Goal: Task Accomplishment & Management: Manage account settings

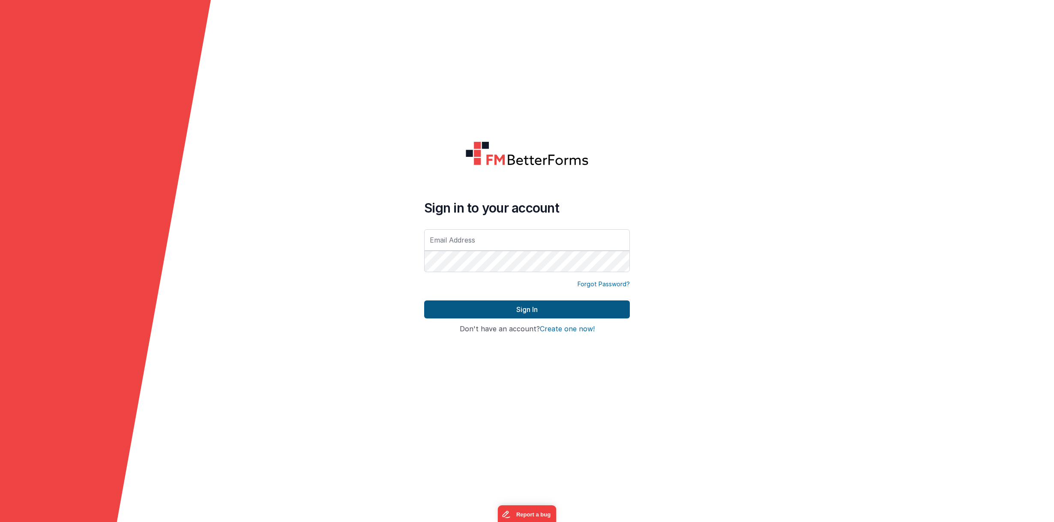
type input "[PERSON_NAME][EMAIL_ADDRESS][DOMAIN_NAME]"
click at [493, 315] on button "Sign In" at bounding box center [527, 309] width 206 height 18
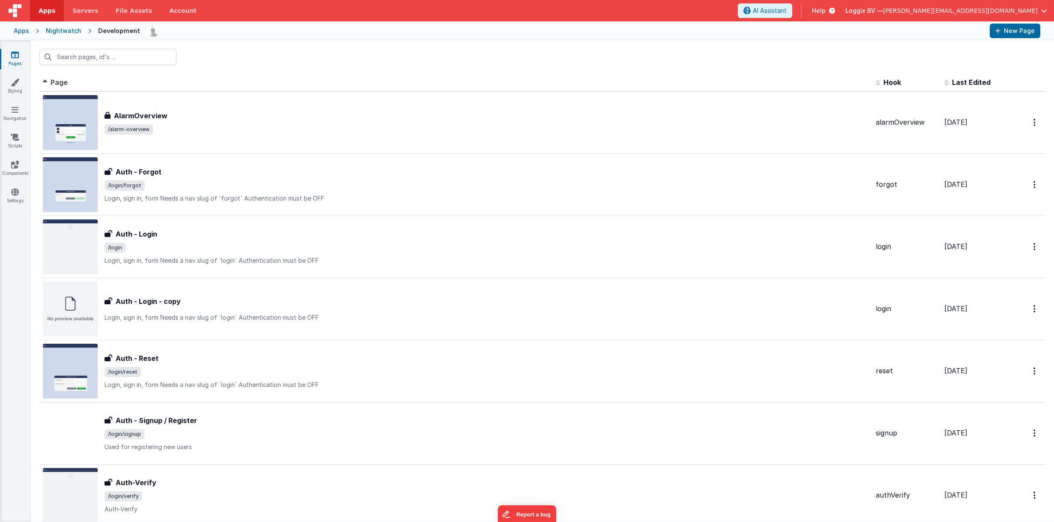
click at [23, 32] on div "Apps" at bounding box center [21, 31] width 15 height 9
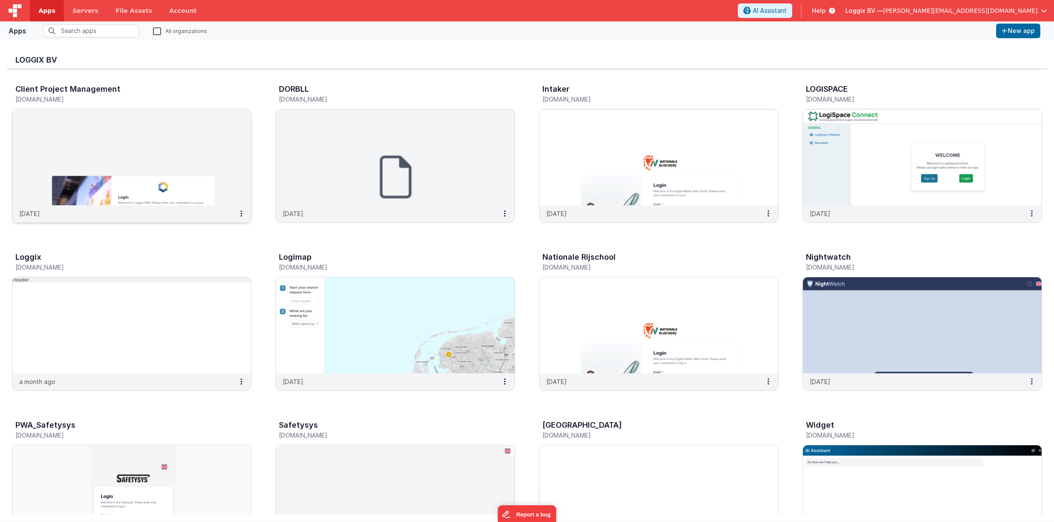
click at [219, 153] on img at bounding box center [131, 157] width 239 height 96
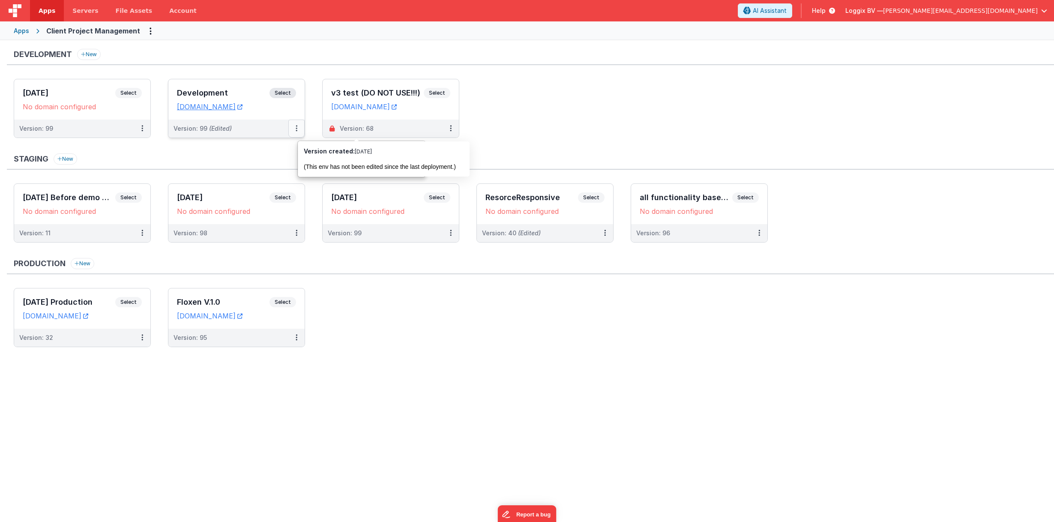
click at [297, 128] on icon at bounding box center [297, 128] width 2 height 0
click at [285, 148] on link "Edit" at bounding box center [266, 147] width 75 height 15
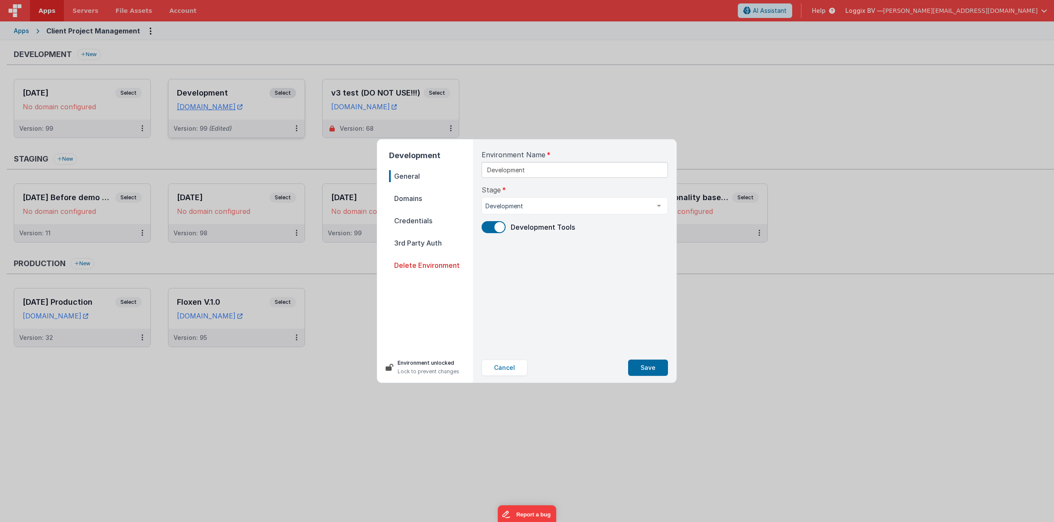
click at [406, 201] on span "Domains" at bounding box center [431, 198] width 84 height 12
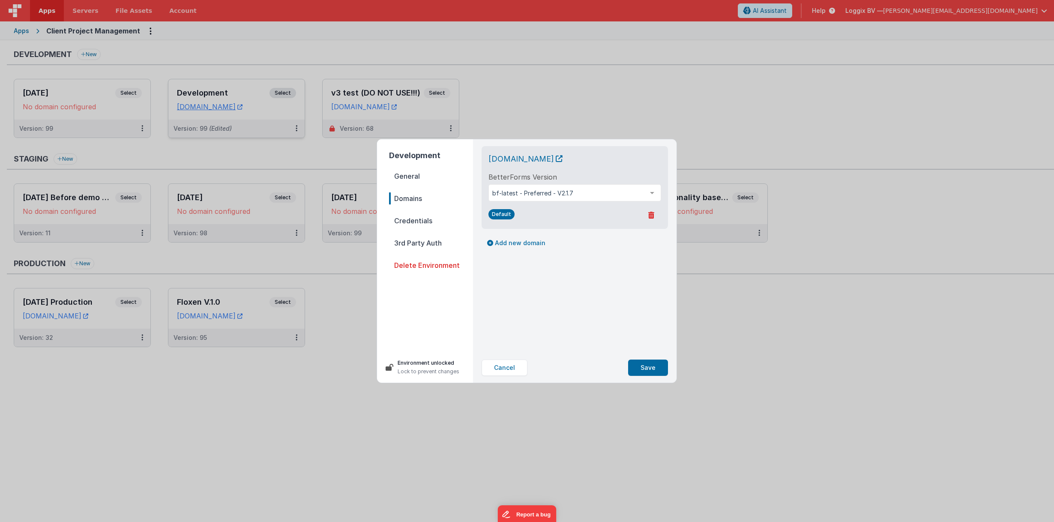
click at [407, 221] on span "Credentials" at bounding box center [431, 221] width 84 height 12
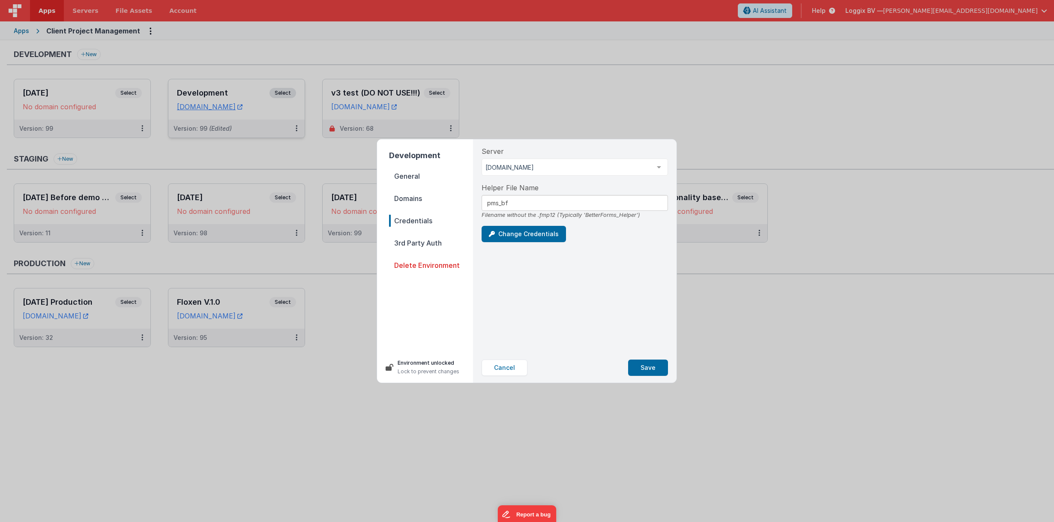
click at [409, 244] on span "3rd Party Auth" at bounding box center [431, 243] width 84 height 12
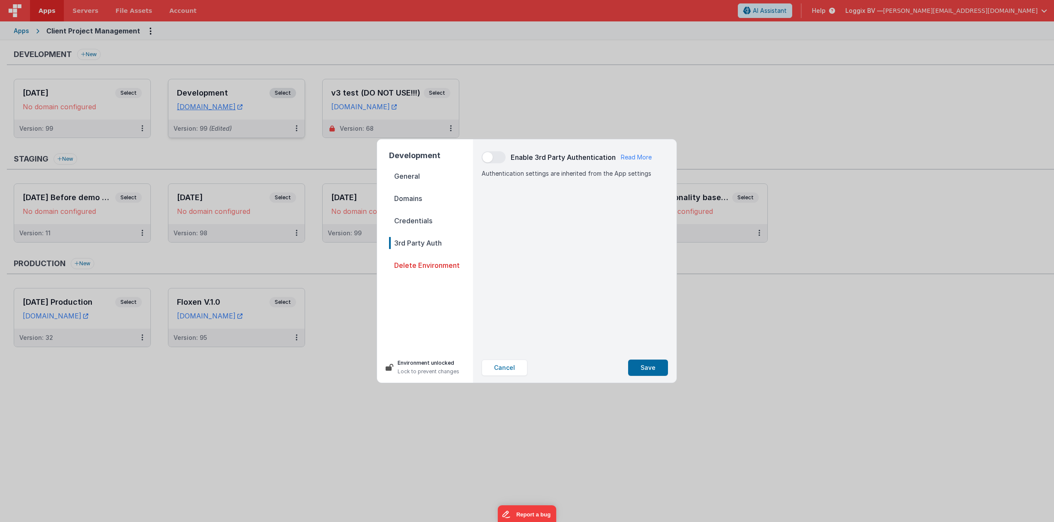
click at [418, 217] on span "Credentials" at bounding box center [431, 221] width 84 height 12
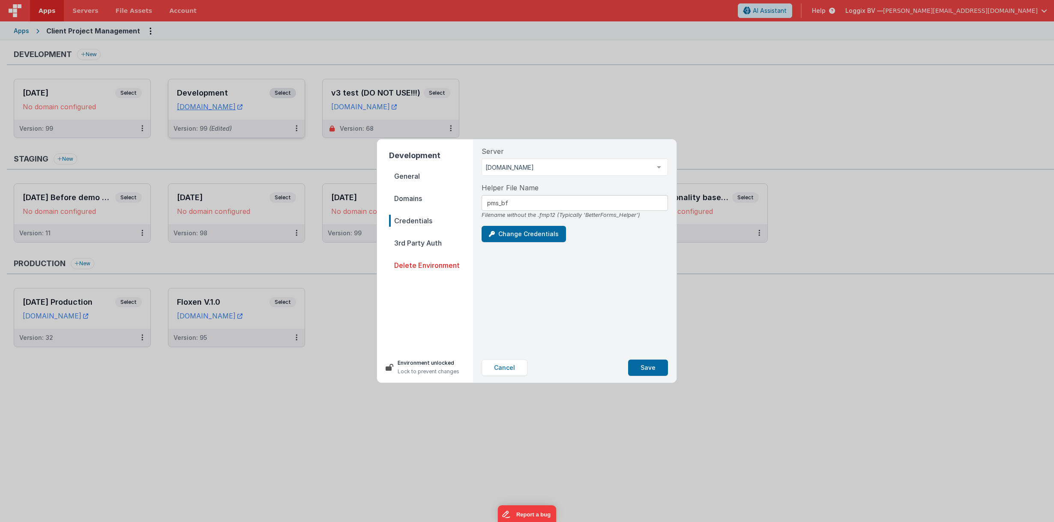
click at [415, 177] on span "General" at bounding box center [431, 176] width 84 height 12
click at [415, 199] on span "Domains" at bounding box center [431, 198] width 84 height 12
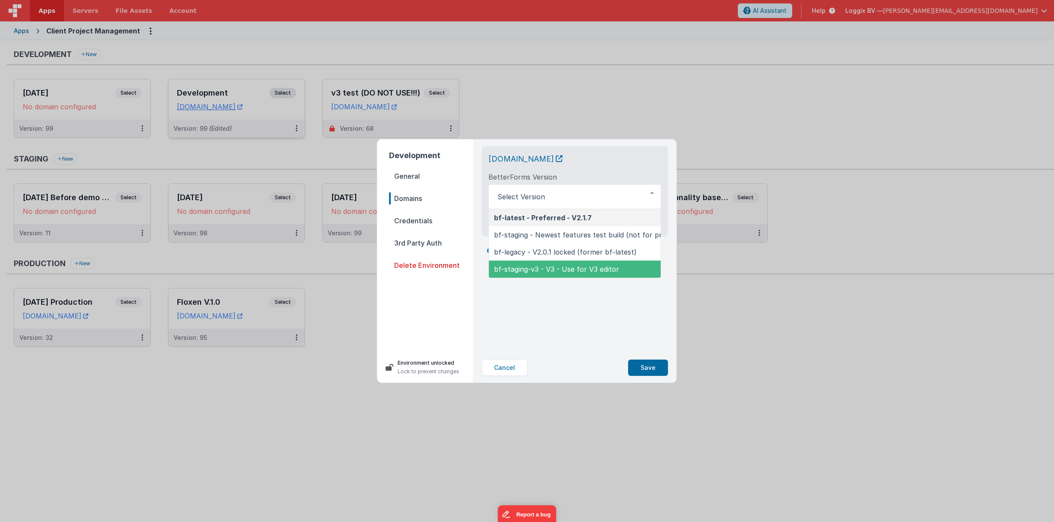
drag, startPoint x: 564, startPoint y: 336, endPoint x: 550, endPoint y: 324, distance: 18.3
click at [565, 335] on div "[DOMAIN_NAME] BetterForms Version bf-latest - Preferred - V2.1.7 bf-staging - N…" at bounding box center [575, 245] width 200 height 213
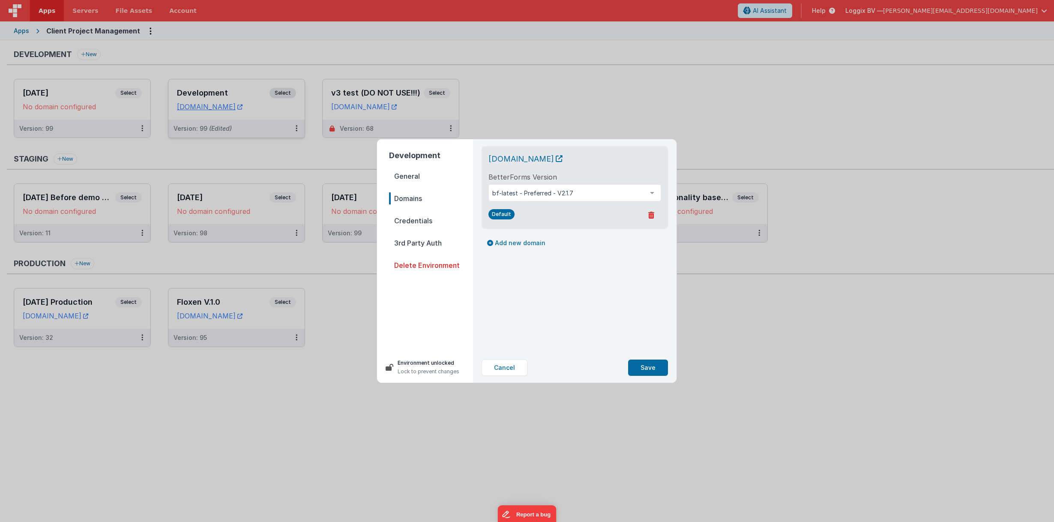
drag, startPoint x: 417, startPoint y: 238, endPoint x: 470, endPoint y: 223, distance: 55.6
click at [417, 238] on span "3rd Party Auth" at bounding box center [431, 243] width 84 height 12
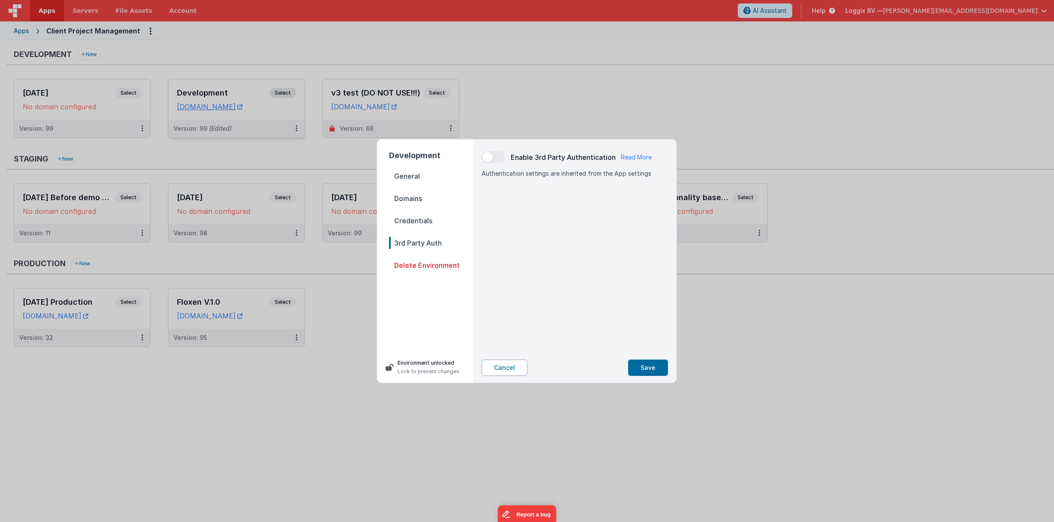
click at [520, 370] on button "Cancel" at bounding box center [505, 368] width 46 height 16
